Goal: Information Seeking & Learning: Learn about a topic

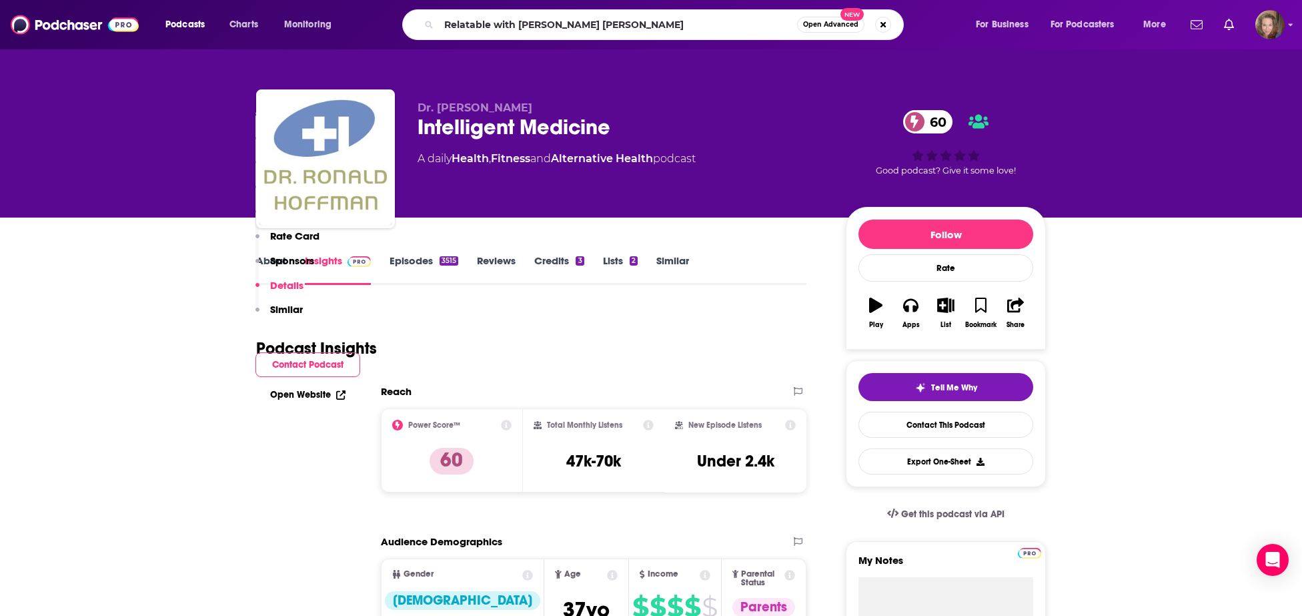
scroll to position [2490, 0]
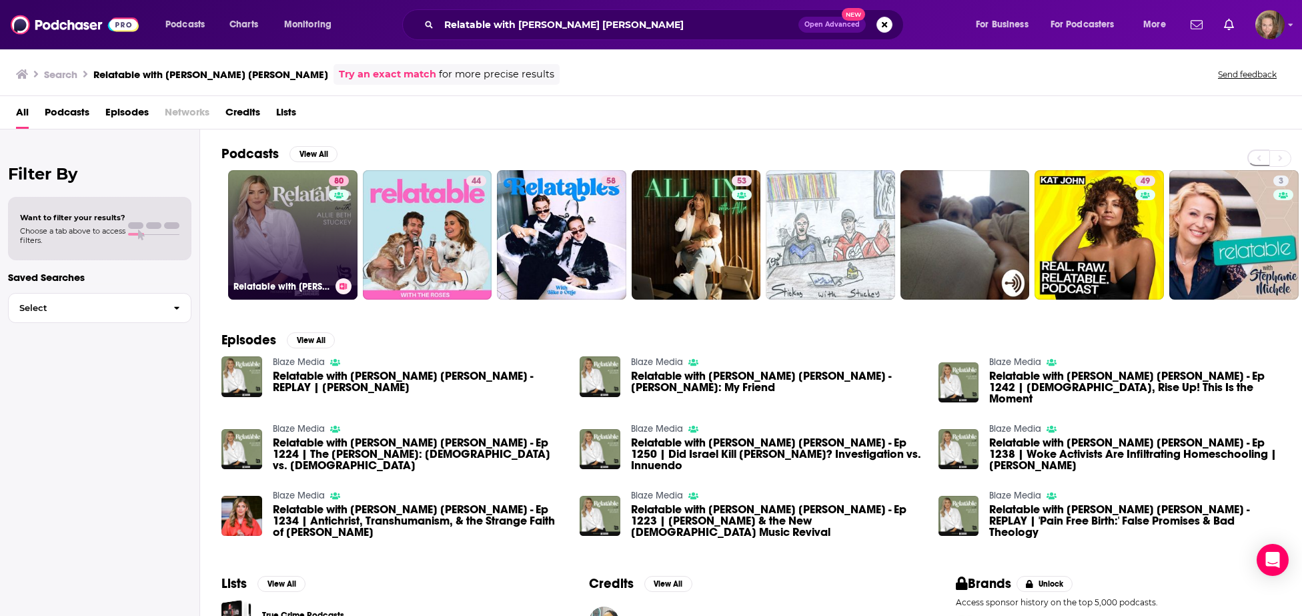
click at [304, 230] on link "80 Relatable with Allie Beth Stuckey" at bounding box center [292, 234] width 129 height 129
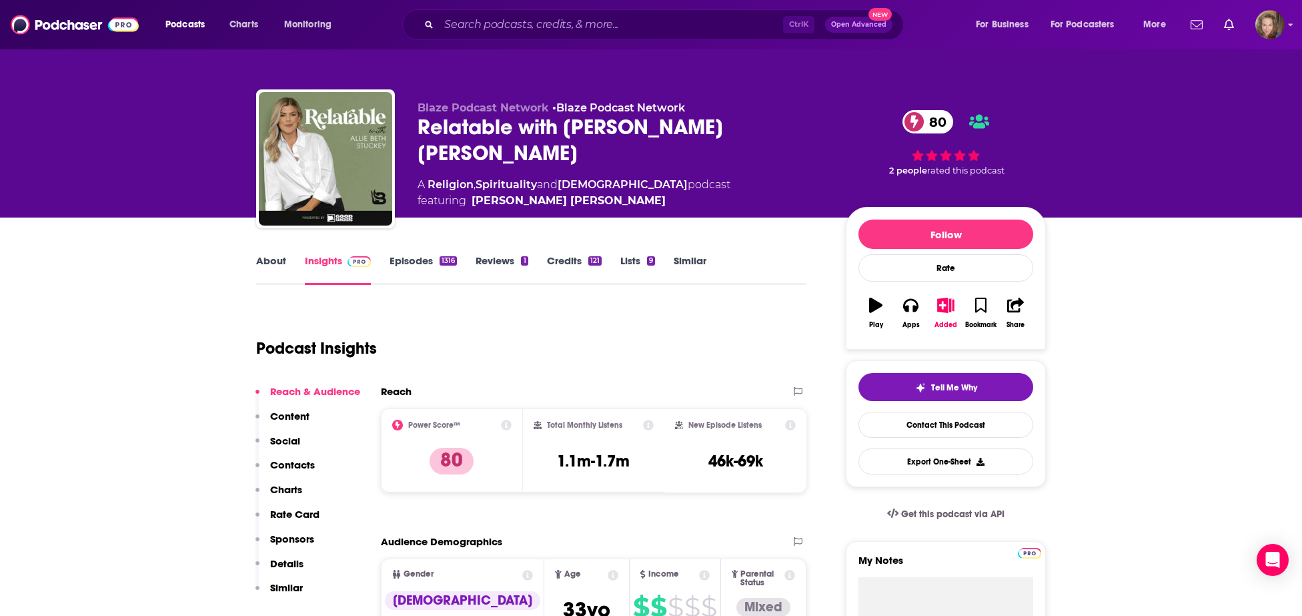
click at [412, 260] on link "Episodes 1316" at bounding box center [423, 269] width 67 height 31
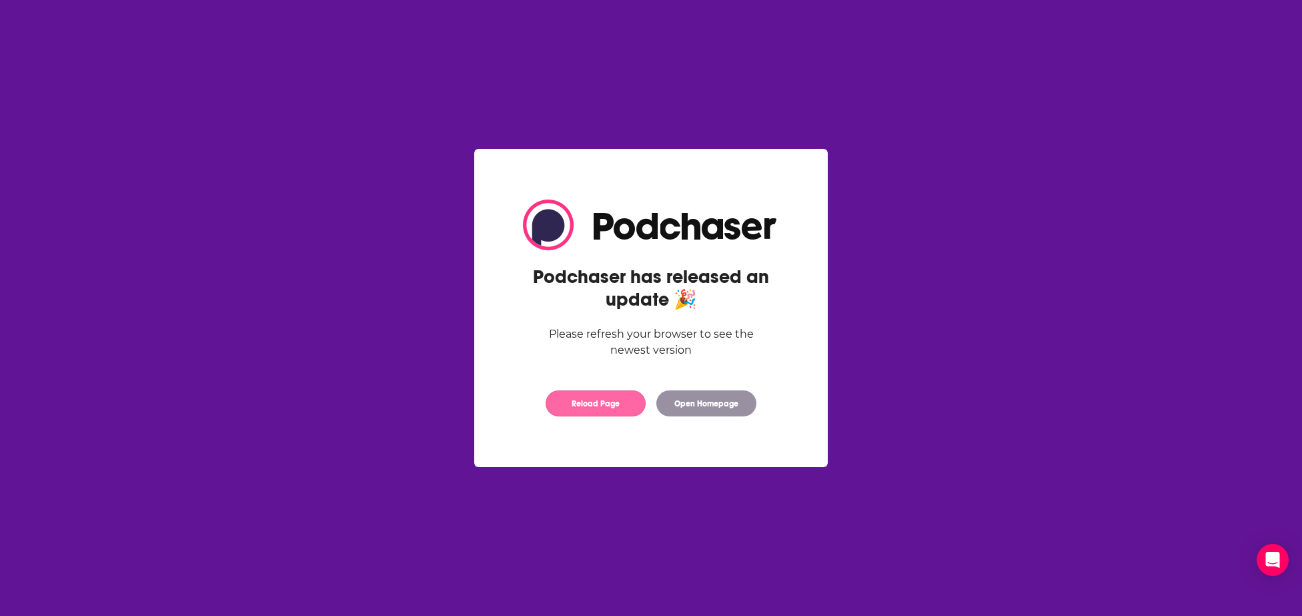
click at [581, 407] on button "Reload Page" at bounding box center [596, 403] width 100 height 26
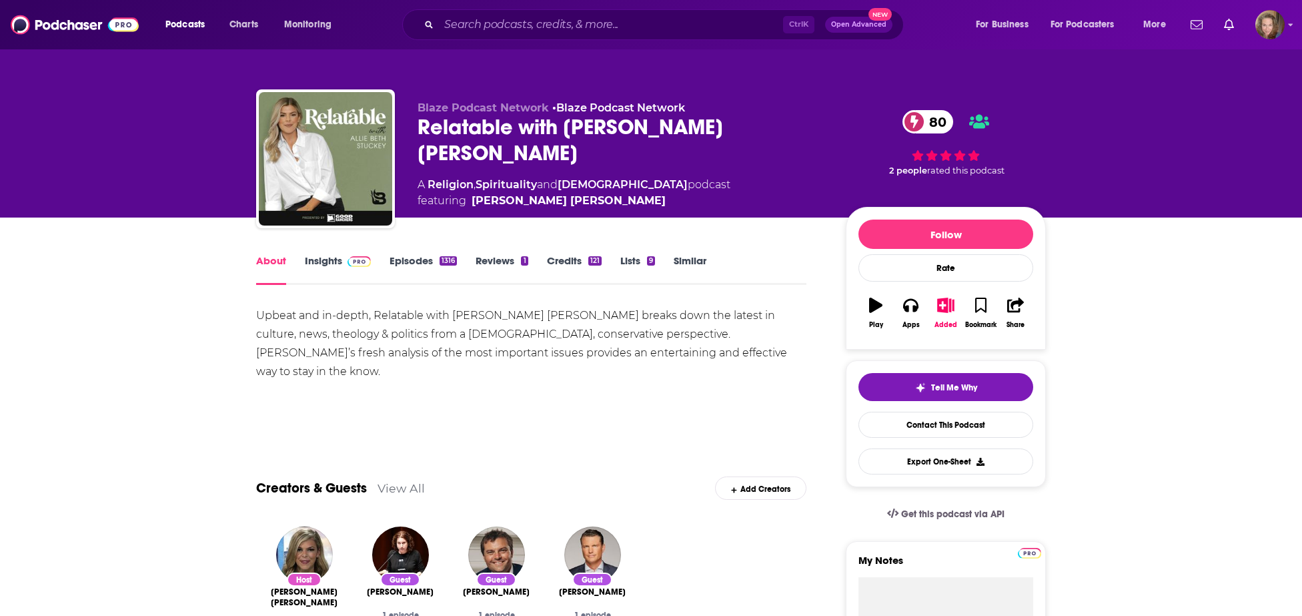
click at [415, 258] on link "Episodes 1316" at bounding box center [423, 269] width 67 height 31
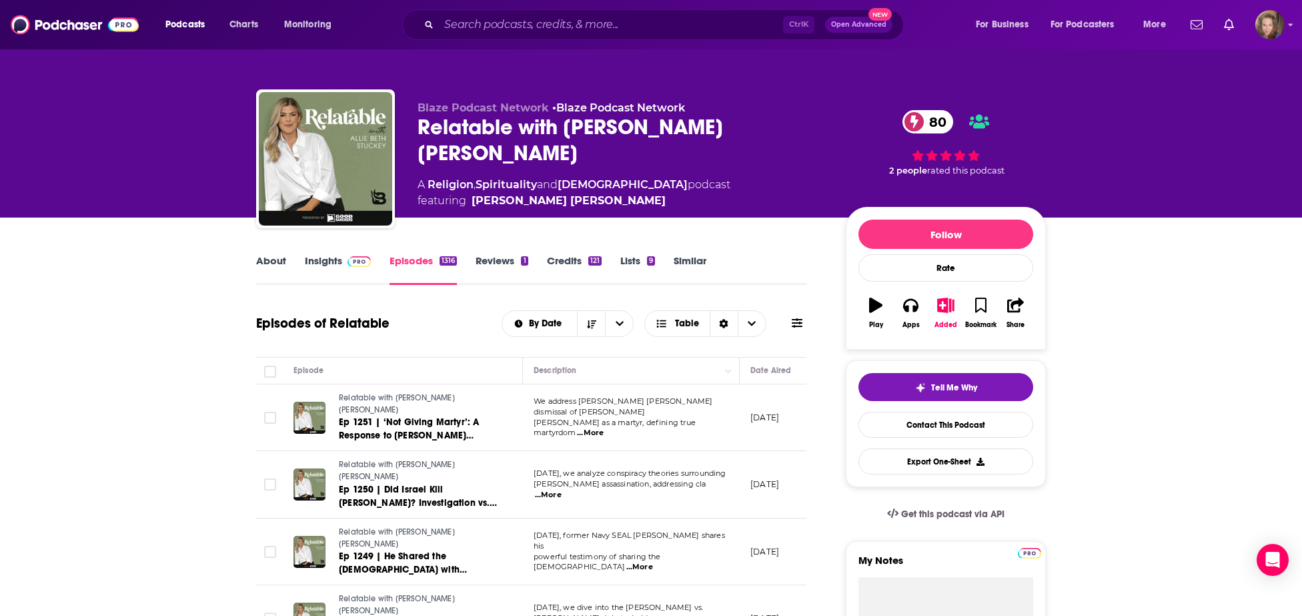
click at [324, 259] on link "Insights" at bounding box center [338, 269] width 66 height 31
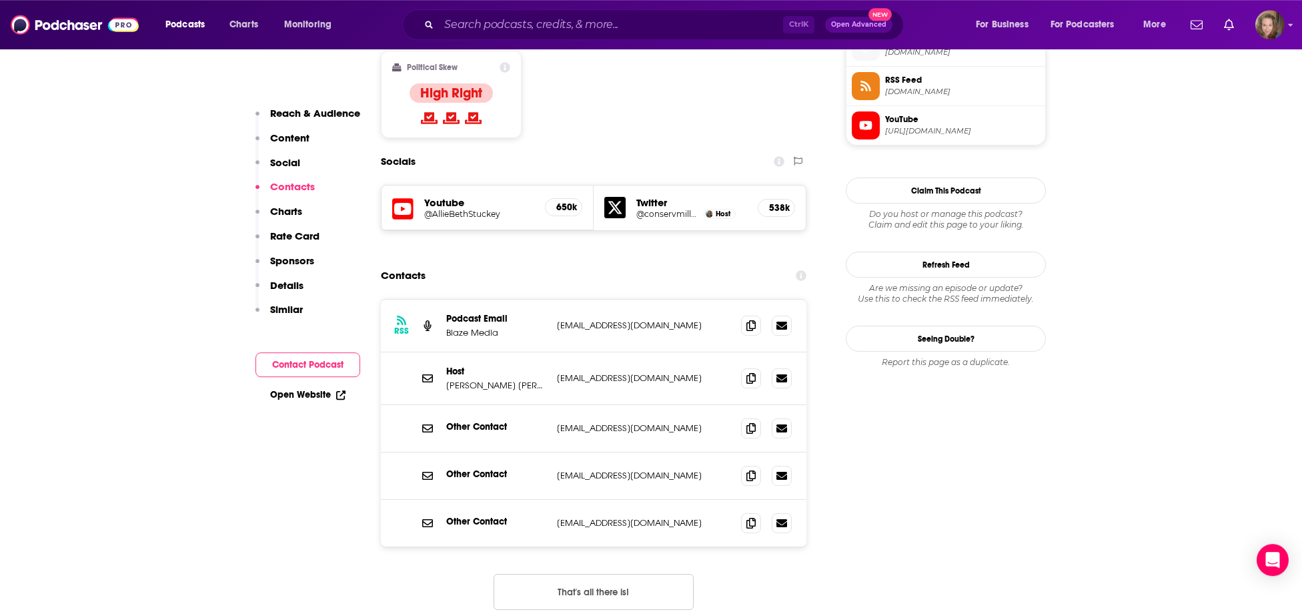
scroll to position [1107, 0]
click at [494, 27] on input "Search podcasts, credits, & more..." at bounding box center [611, 24] width 344 height 21
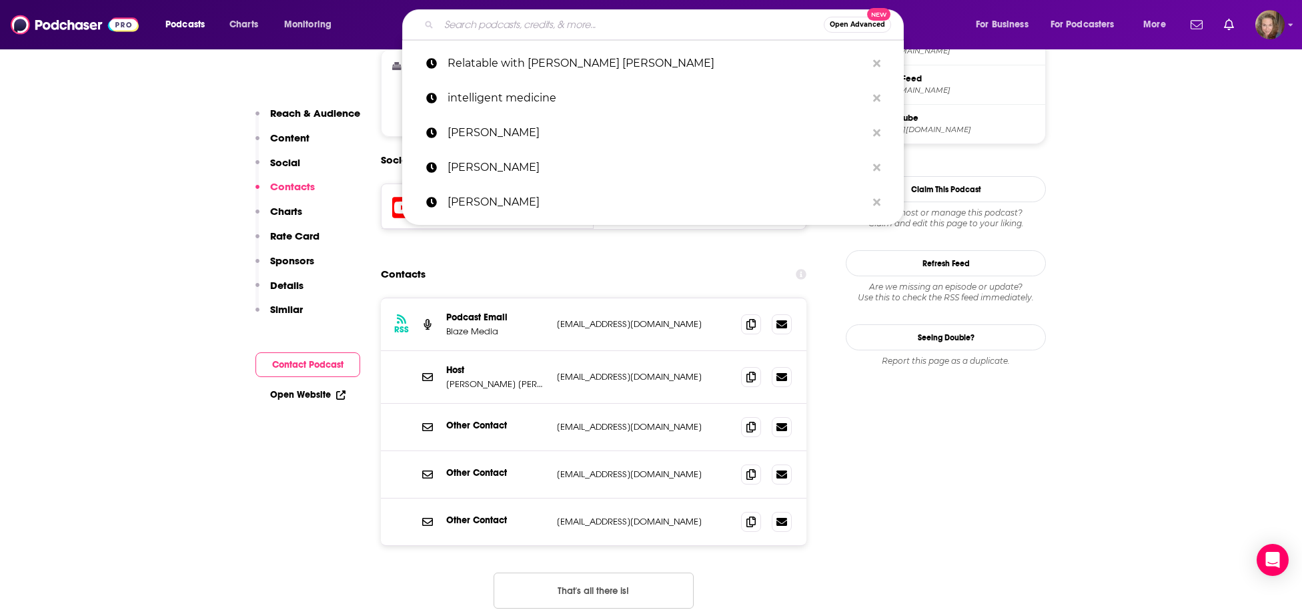
paste input "American Ground Radio"
type input "American Ground Radio"
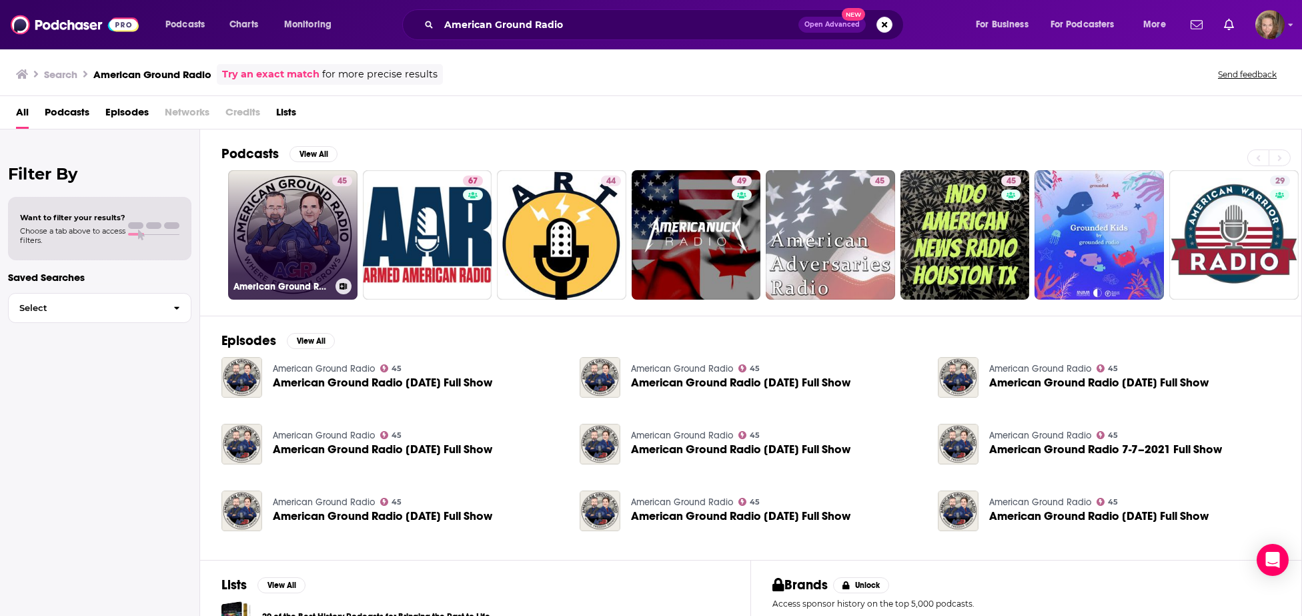
click at [295, 220] on link "45 American Ground Radio" at bounding box center [292, 234] width 129 height 129
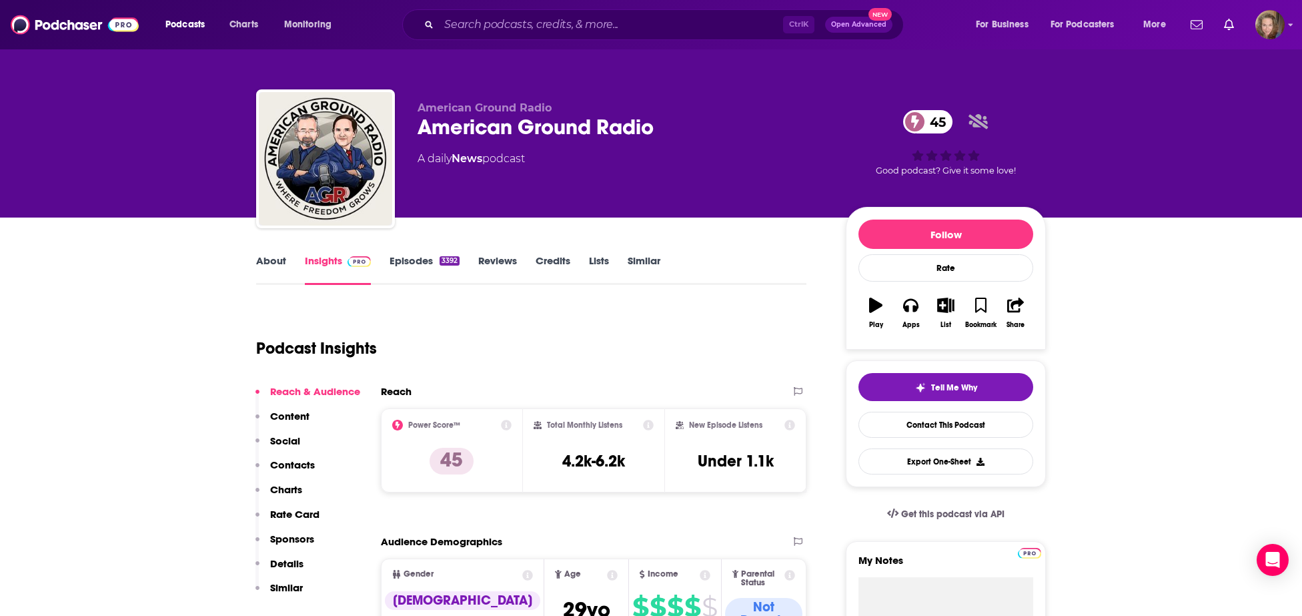
click at [267, 260] on link "About" at bounding box center [271, 269] width 30 height 31
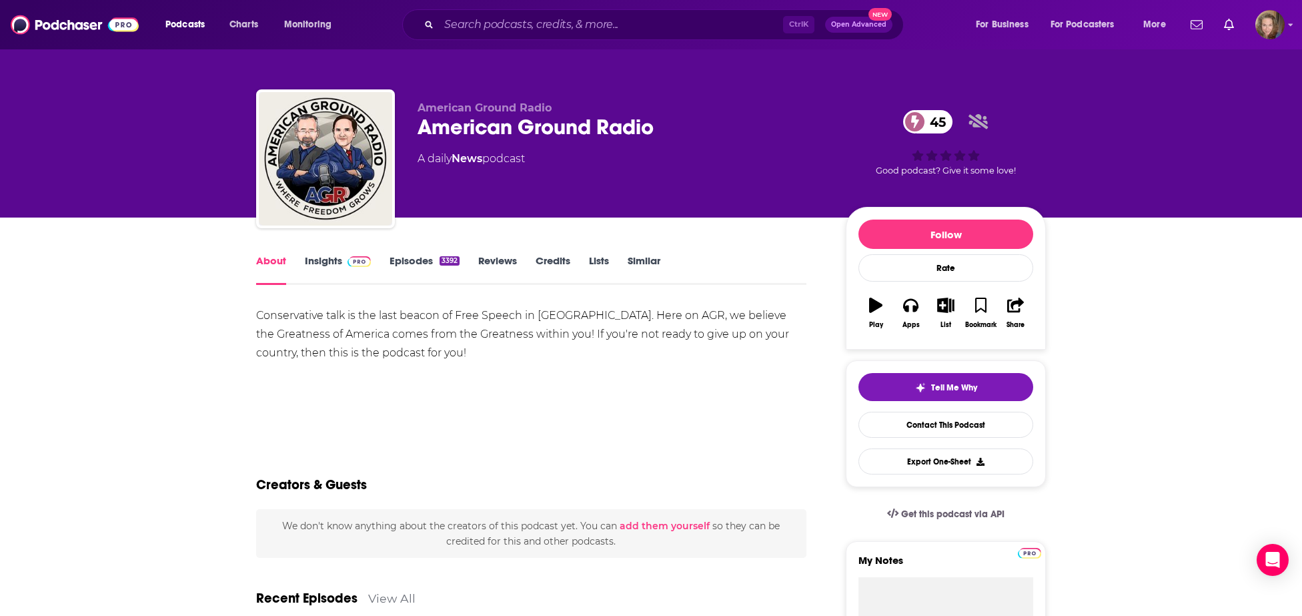
click at [315, 259] on link "Insights" at bounding box center [338, 269] width 66 height 31
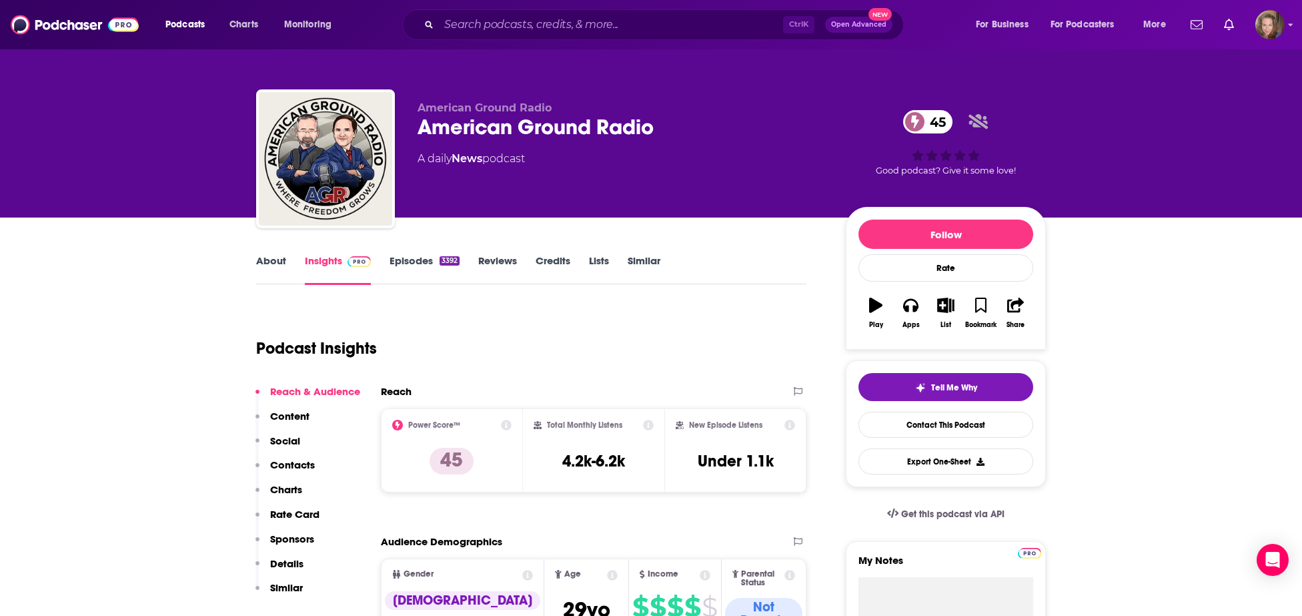
click at [413, 259] on link "Episodes 3392" at bounding box center [425, 269] width 70 height 31
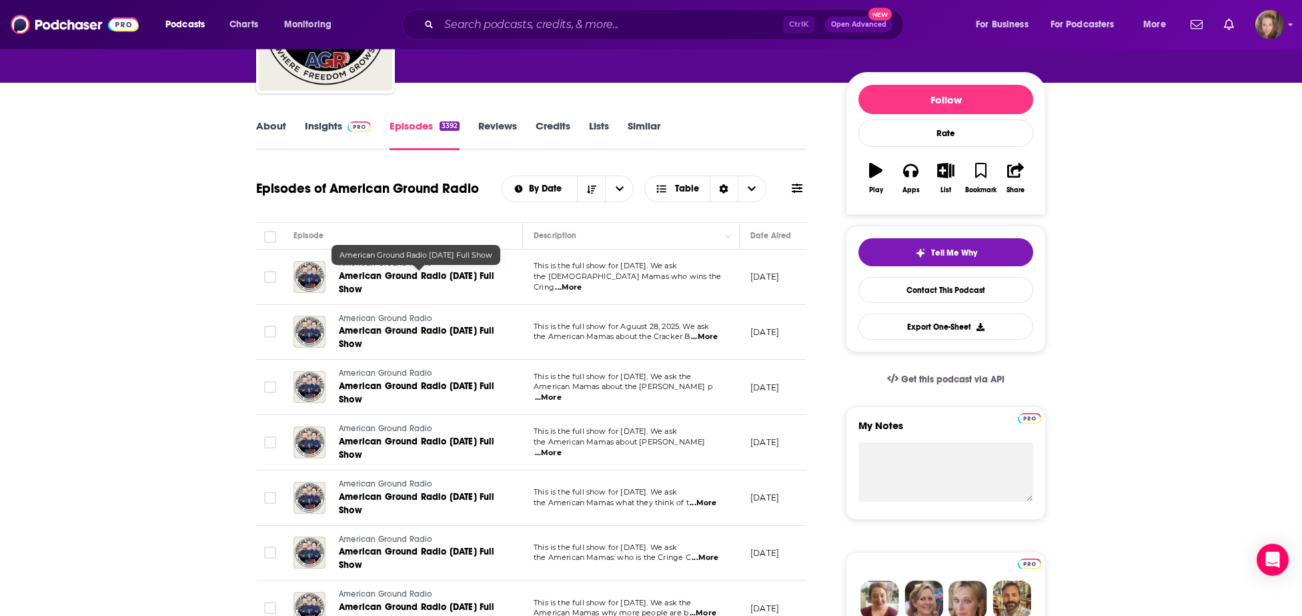
scroll to position [138, 0]
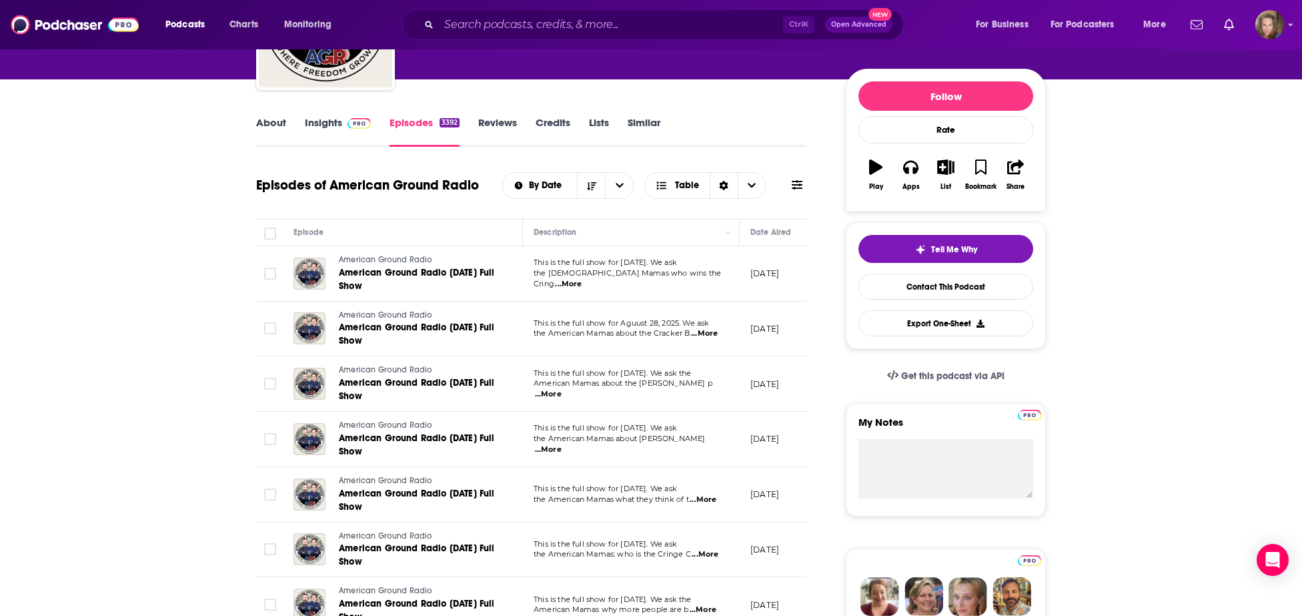
click at [582, 279] on span "...More" at bounding box center [568, 284] width 27 height 11
click at [713, 330] on span "...More" at bounding box center [704, 333] width 27 height 11
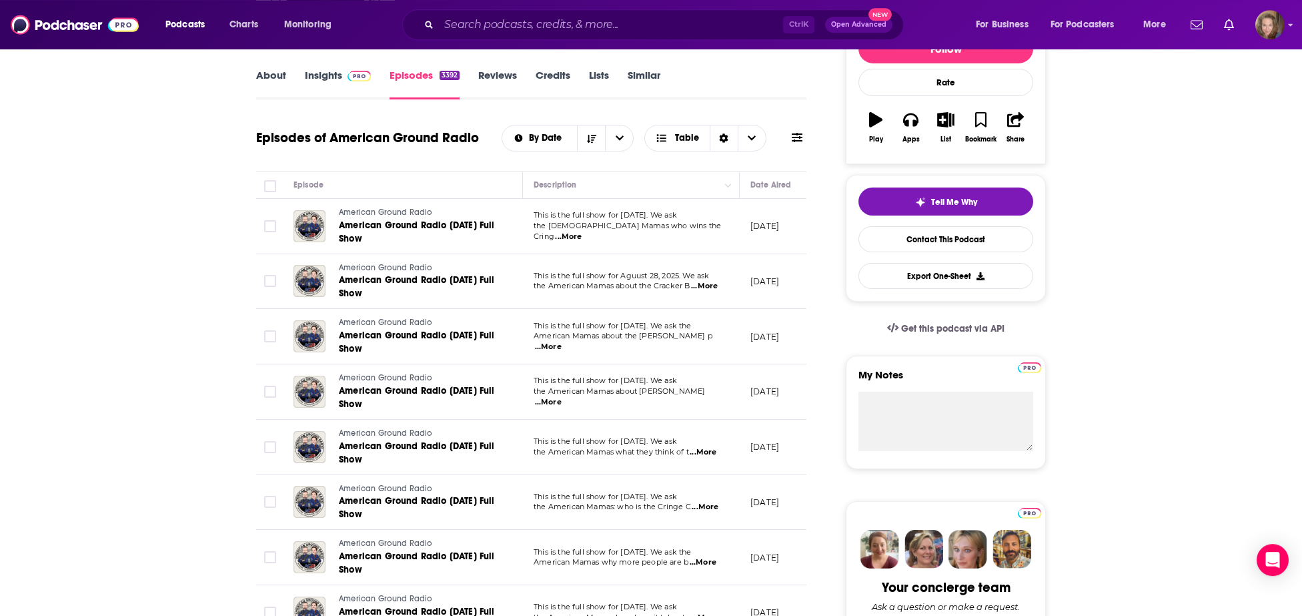
scroll to position [0, 0]
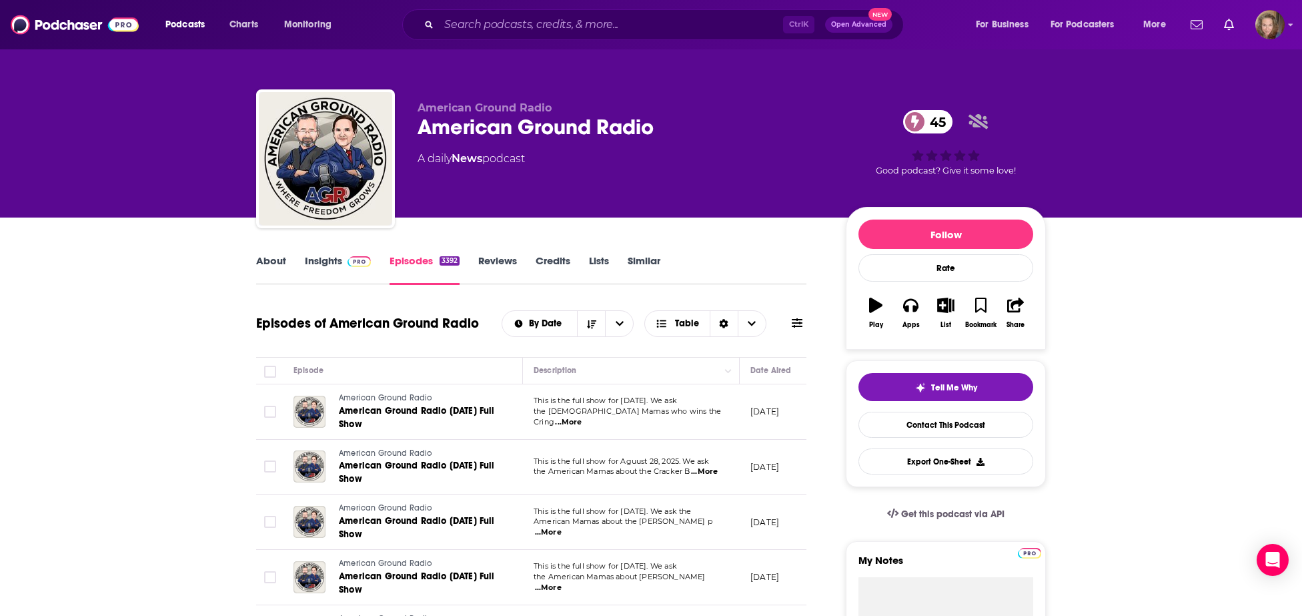
click at [328, 255] on link "Insights" at bounding box center [338, 269] width 66 height 31
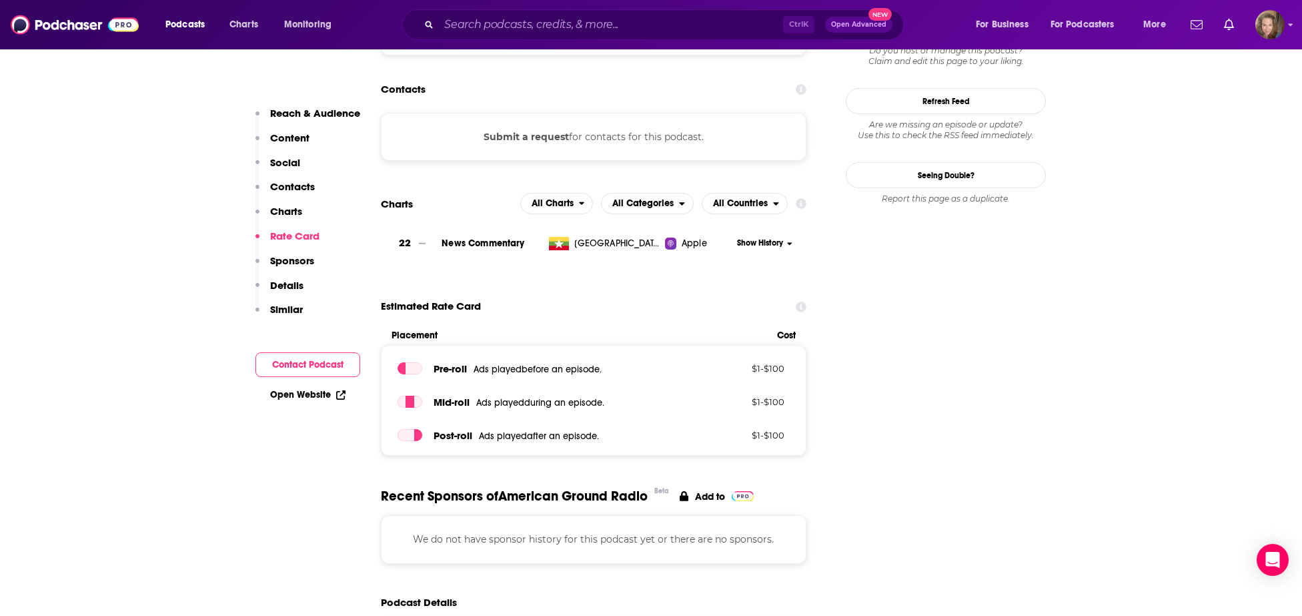
scroll to position [1521, 0]
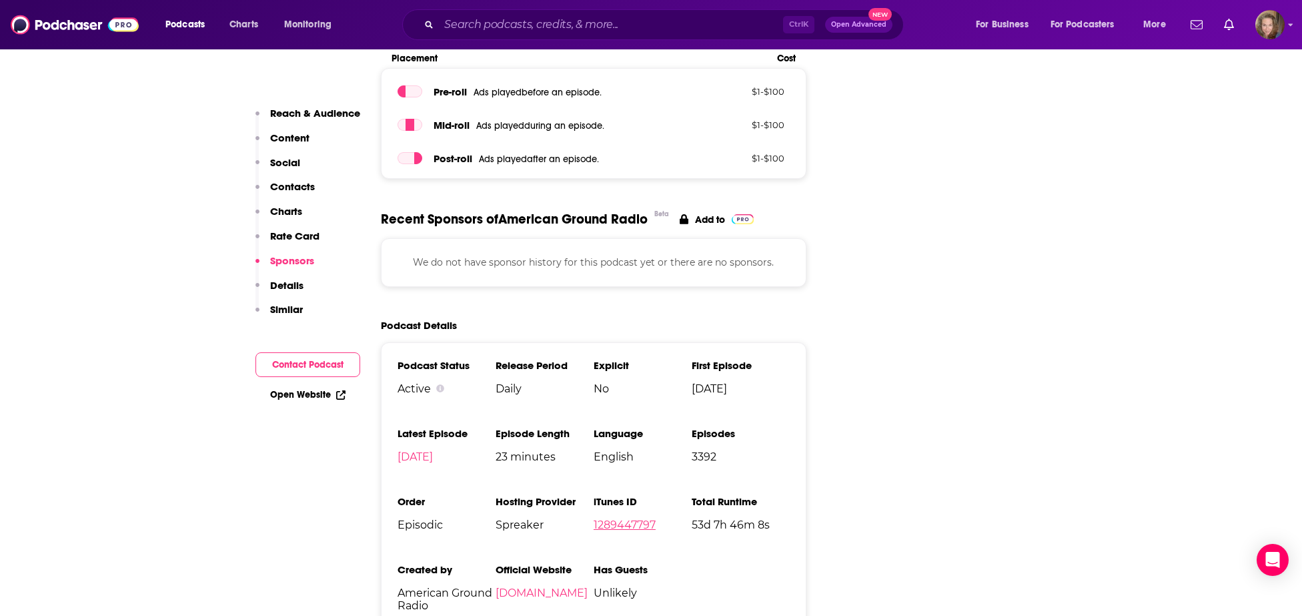
click at [611, 518] on link "1289447797" at bounding box center [625, 524] width 62 height 13
